Goal: Transaction & Acquisition: Subscribe to service/newsletter

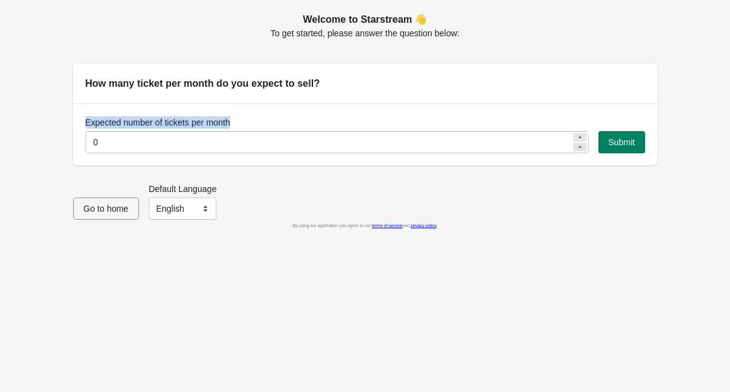
drag, startPoint x: 245, startPoint y: 122, endPoint x: 71, endPoint y: 124, distance: 173.9
click at [72, 124] on div "Welcome to Starstream 👋 To get started, please answer the question below: How m…" at bounding box center [359, 83] width 596 height 163
click at [29, 149] on div "Welcome to Starstream 👋 To get started, please answer the question below: How m…" at bounding box center [365, 196] width 730 height 392
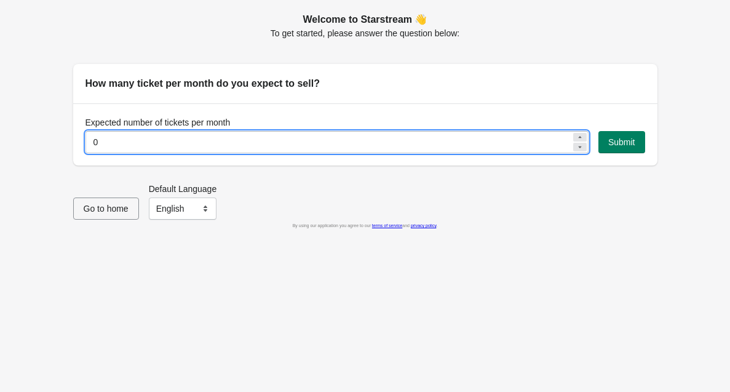
click at [141, 142] on input "0" at bounding box center [328, 142] width 486 height 22
type input "5"
type input "3000"
click at [203, 213] on select "English Français" at bounding box center [183, 208] width 68 height 22
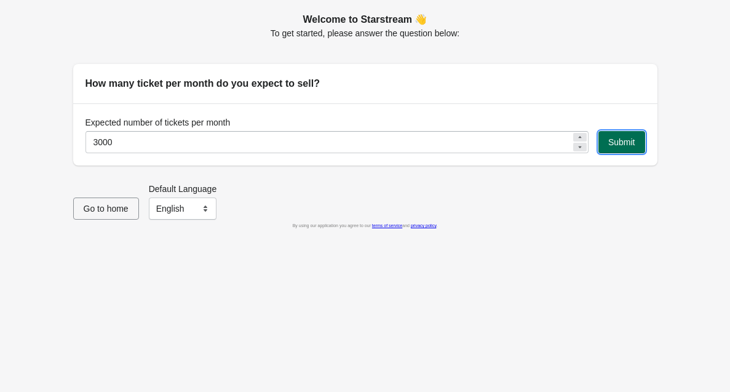
click at [620, 147] on button "Submit" at bounding box center [621, 142] width 47 height 22
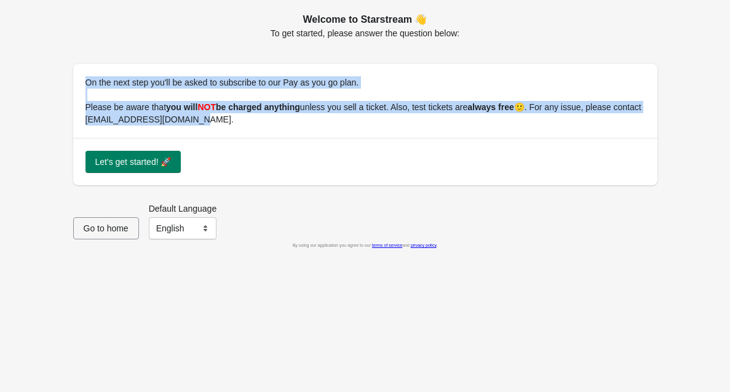
drag, startPoint x: 245, startPoint y: 125, endPoint x: 77, endPoint y: 74, distance: 175.2
click at [77, 74] on div "On the next step you'll be asked to subscribe to our Pay as you go plan. Please…" at bounding box center [365, 101] width 584 height 74
copy div "On the next step you'll be asked to subscribe to our Pay as you go plan. Please…"
click at [141, 168] on button "Let's get started! 🚀" at bounding box center [133, 162] width 96 height 22
